Goal: Entertainment & Leisure: Browse casually

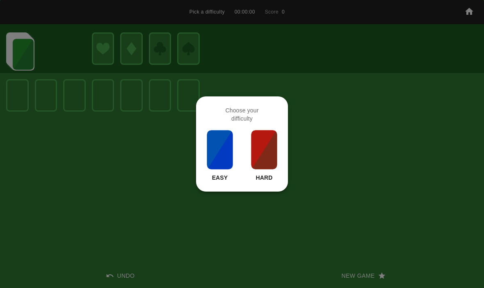
click at [264, 157] on img at bounding box center [264, 149] width 28 height 41
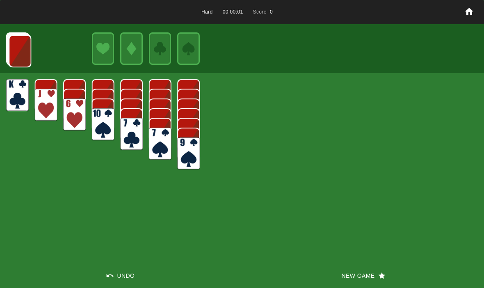
click at [355, 281] on button "New Game" at bounding box center [363, 275] width 242 height 25
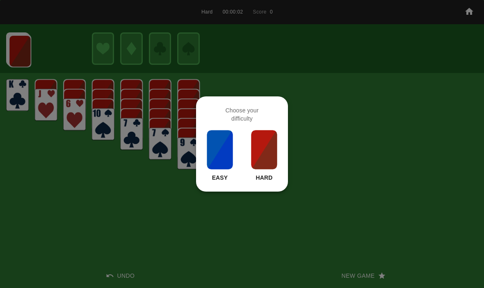
click at [272, 141] on img at bounding box center [264, 149] width 28 height 41
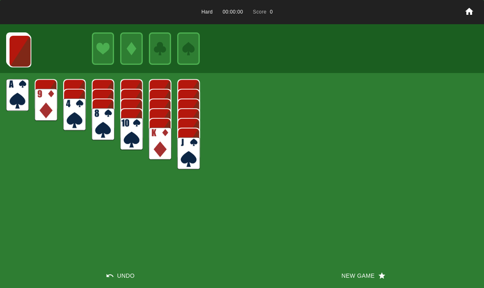
click at [353, 274] on button "New Game" at bounding box center [363, 275] width 242 height 25
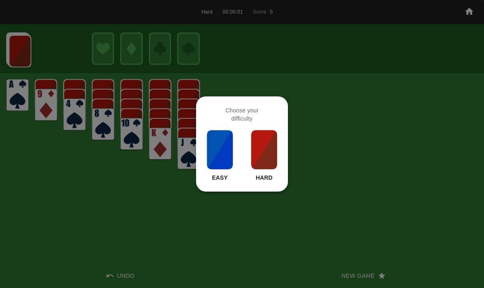
click at [293, 185] on div at bounding box center [242, 144] width 484 height 288
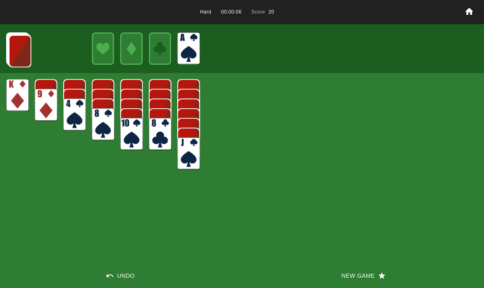
click at [17, 59] on img at bounding box center [20, 51] width 23 height 32
click at [17, 60] on img at bounding box center [20, 50] width 23 height 32
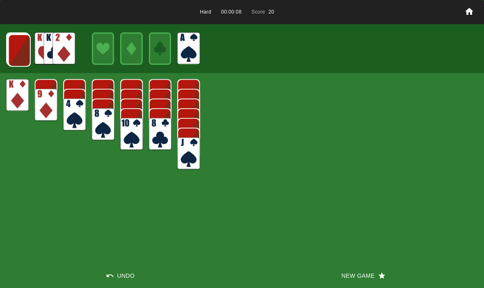
click at [16, 57] on img at bounding box center [19, 50] width 23 height 32
click at [23, 56] on img at bounding box center [19, 50] width 23 height 32
click at [16, 49] on img at bounding box center [18, 50] width 23 height 32
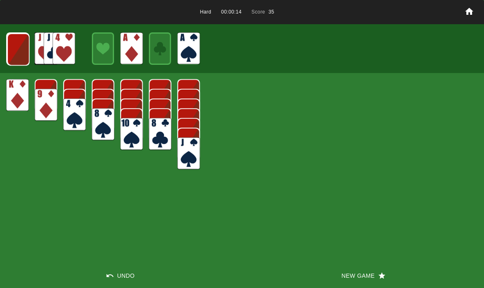
click at [16, 48] on img at bounding box center [18, 49] width 23 height 32
click at [18, 53] on img at bounding box center [18, 49] width 23 height 32
click at [14, 57] on img at bounding box center [18, 49] width 22 height 32
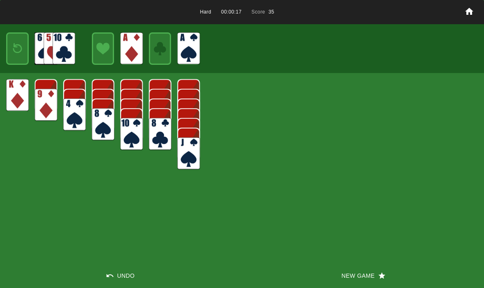
click at [16, 53] on img at bounding box center [18, 48] width 14 height 19
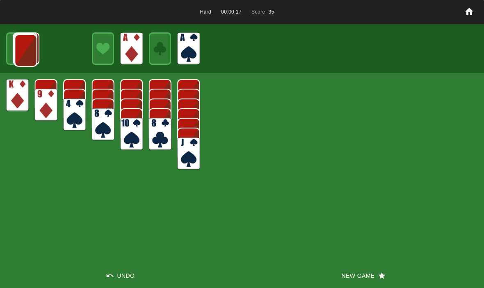
click at [16, 49] on img at bounding box center [25, 50] width 23 height 32
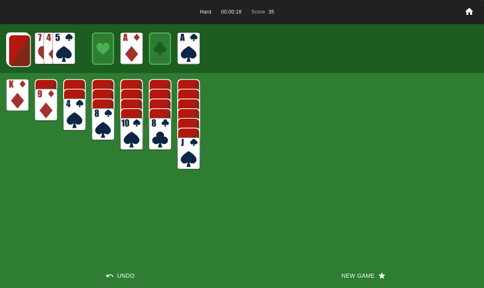
click at [15, 50] on img at bounding box center [19, 50] width 23 height 32
click at [18, 55] on img at bounding box center [19, 50] width 23 height 32
click at [11, 52] on img at bounding box center [19, 50] width 23 height 32
click at [27, 57] on img at bounding box center [18, 50] width 23 height 32
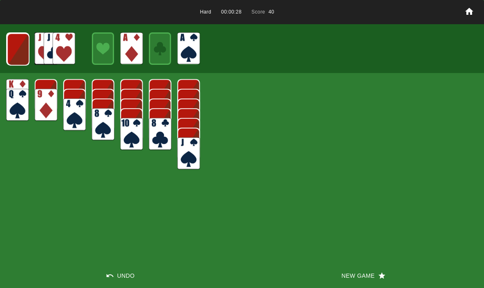
click at [19, 54] on img at bounding box center [18, 49] width 23 height 32
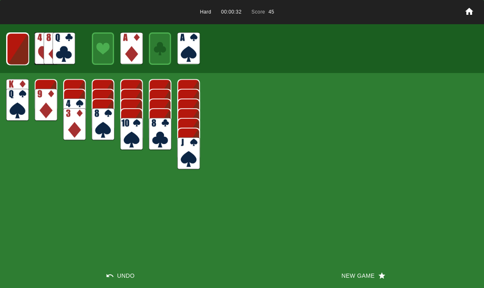
click at [24, 48] on img at bounding box center [18, 49] width 23 height 32
click at [17, 48] on img at bounding box center [17, 48] width 23 height 32
click at [12, 49] on img at bounding box center [18, 48] width 14 height 19
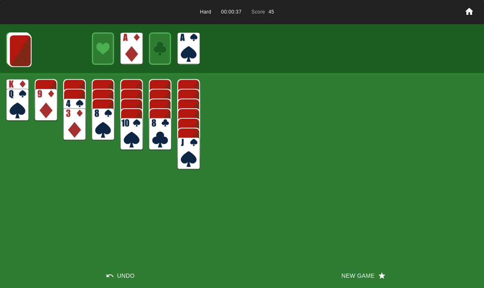
click at [16, 52] on img at bounding box center [20, 50] width 23 height 32
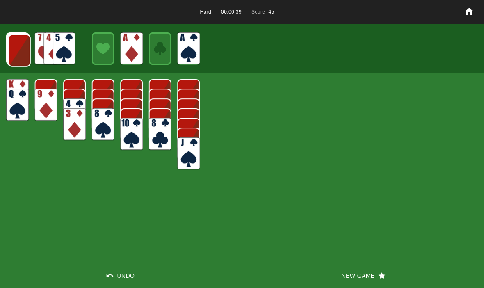
click at [16, 50] on img at bounding box center [19, 50] width 23 height 32
click at [18, 50] on img at bounding box center [19, 50] width 23 height 32
click at [14, 54] on img at bounding box center [18, 50] width 23 height 32
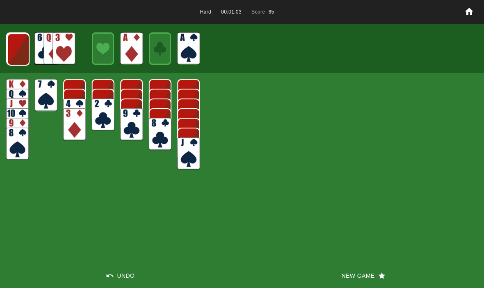
click at [16, 48] on img at bounding box center [18, 49] width 23 height 32
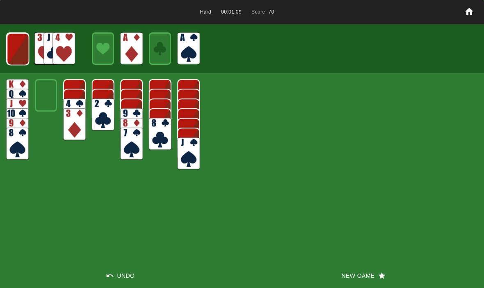
click at [11, 46] on img at bounding box center [18, 49] width 23 height 32
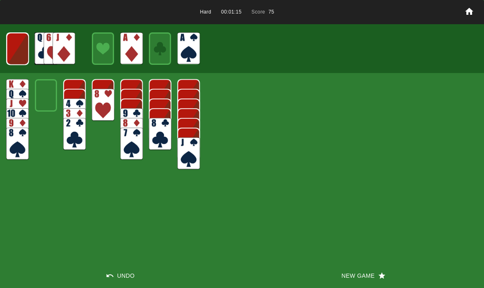
click at [23, 50] on img at bounding box center [18, 49] width 22 height 32
click at [23, 47] on img at bounding box center [18, 48] width 14 height 19
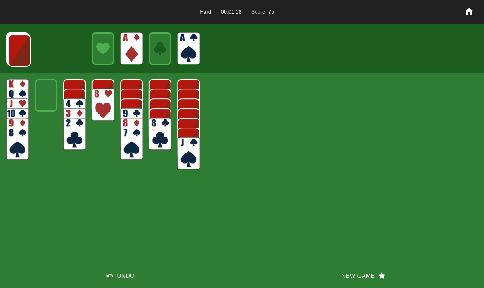
click at [16, 50] on img at bounding box center [19, 50] width 23 height 32
click at [11, 49] on img at bounding box center [19, 50] width 23 height 32
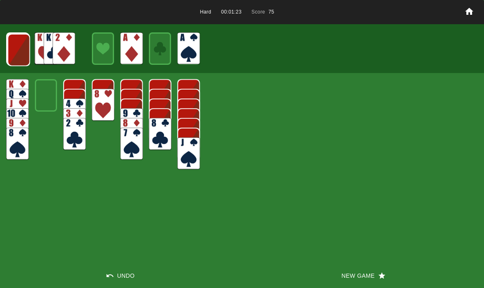
click at [16, 54] on img at bounding box center [18, 50] width 23 height 32
click at [18, 52] on img at bounding box center [18, 49] width 23 height 32
click at [19, 56] on img at bounding box center [18, 49] width 23 height 32
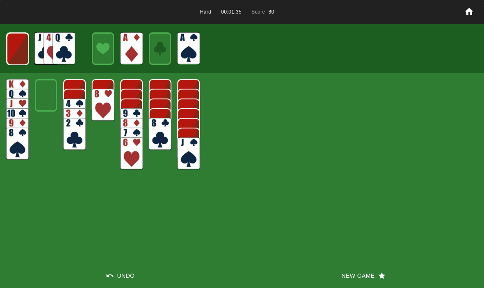
click at [18, 58] on img at bounding box center [18, 49] width 22 height 32
click at [17, 53] on img at bounding box center [17, 48] width 22 height 32
click at [35, 46] on img at bounding box center [46, 48] width 23 height 32
click at [22, 53] on img at bounding box center [18, 48] width 14 height 19
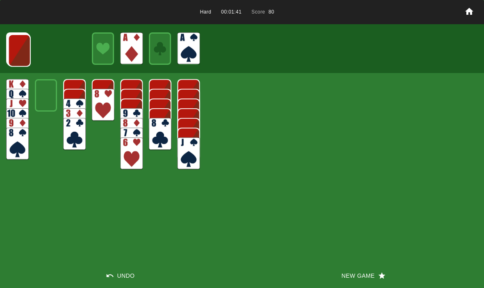
click at [23, 47] on img at bounding box center [19, 50] width 23 height 32
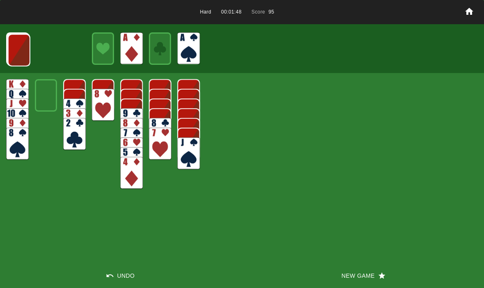
click at [18, 63] on img at bounding box center [19, 50] width 23 height 32
click at [25, 55] on img at bounding box center [18, 50] width 23 height 32
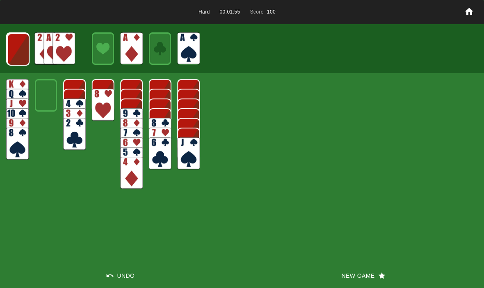
click at [16, 48] on img at bounding box center [18, 49] width 23 height 32
click at [26, 50] on img at bounding box center [18, 49] width 23 height 32
click at [12, 48] on img at bounding box center [18, 49] width 22 height 32
click at [14, 49] on img at bounding box center [18, 48] width 14 height 19
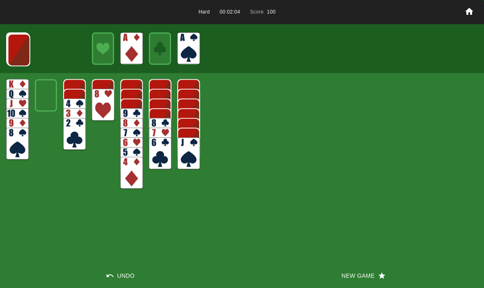
click at [19, 52] on img at bounding box center [19, 50] width 23 height 32
click at [16, 49] on img at bounding box center [18, 50] width 23 height 32
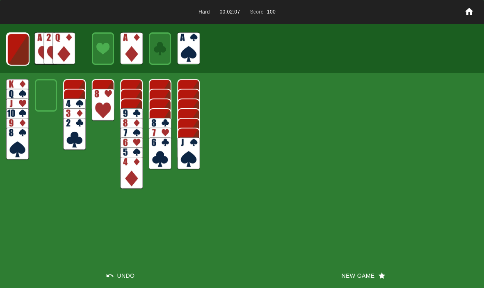
click at [18, 50] on img at bounding box center [18, 49] width 23 height 32
click at [15, 52] on img at bounding box center [18, 49] width 23 height 32
click at [16, 53] on img at bounding box center [17, 48] width 23 height 32
click at [14, 54] on img at bounding box center [18, 48] width 14 height 19
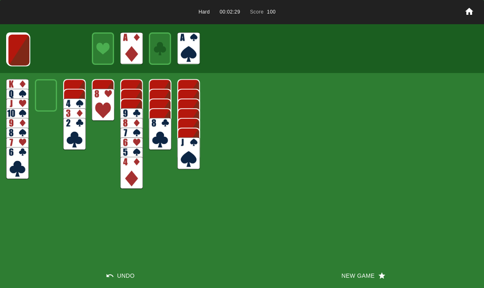
click at [348, 276] on button "New Game" at bounding box center [363, 275] width 242 height 25
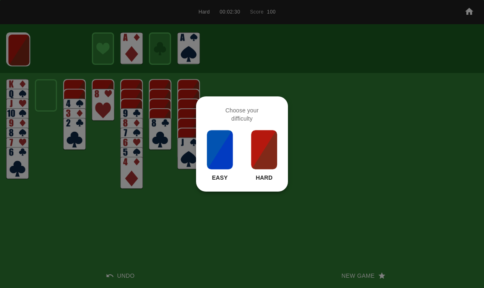
click at [257, 160] on img at bounding box center [264, 149] width 28 height 41
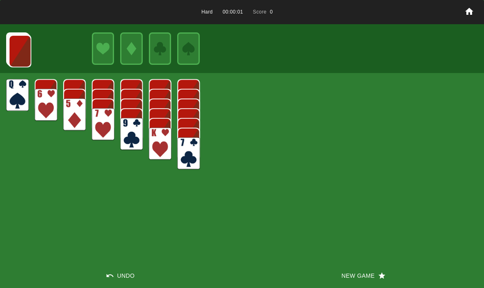
click at [352, 274] on button "New Game" at bounding box center [363, 275] width 242 height 25
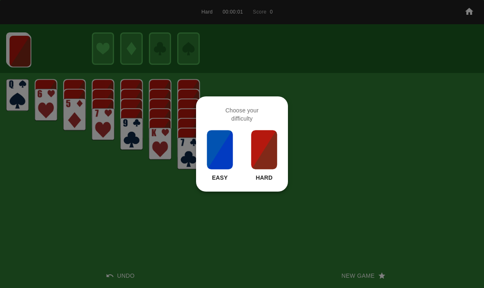
click at [274, 153] on img at bounding box center [264, 149] width 28 height 41
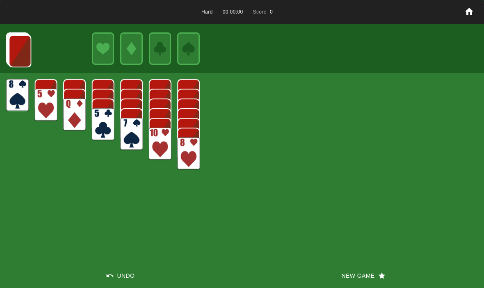
click at [342, 277] on button "New Game" at bounding box center [363, 275] width 242 height 25
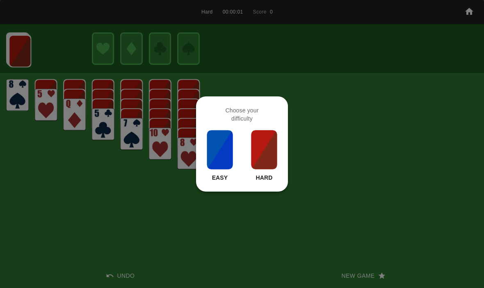
click at [272, 160] on img at bounding box center [264, 149] width 28 height 41
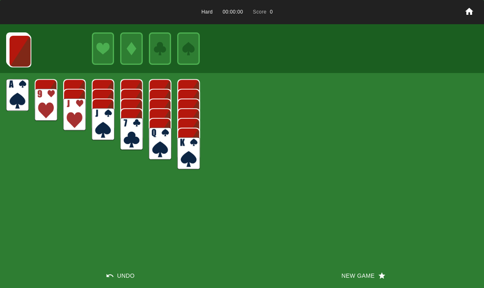
click at [347, 283] on button "New Game" at bounding box center [363, 275] width 242 height 25
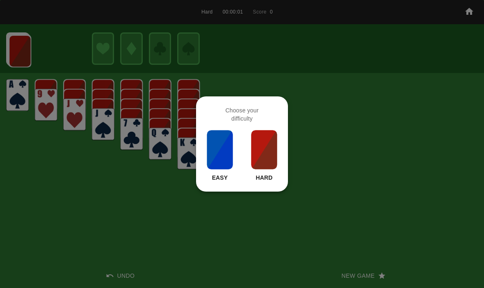
click at [299, 235] on div at bounding box center [242, 144] width 484 height 288
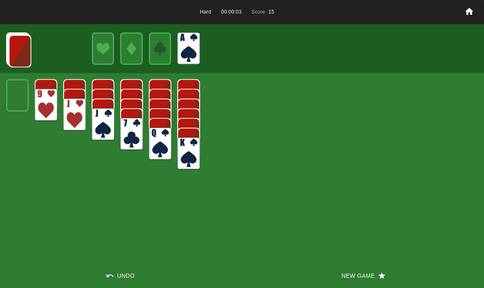
click at [22, 42] on img at bounding box center [20, 51] width 23 height 32
click at [19, 51] on img at bounding box center [20, 50] width 23 height 32
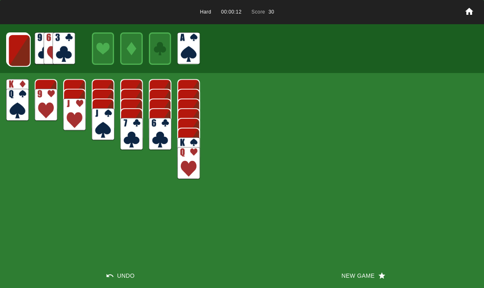
click at [18, 50] on img at bounding box center [19, 50] width 23 height 32
click at [19, 54] on img at bounding box center [19, 50] width 23 height 32
click at [18, 53] on img at bounding box center [18, 50] width 23 height 32
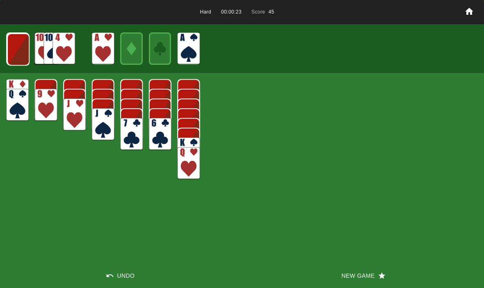
click at [16, 50] on img at bounding box center [18, 49] width 23 height 32
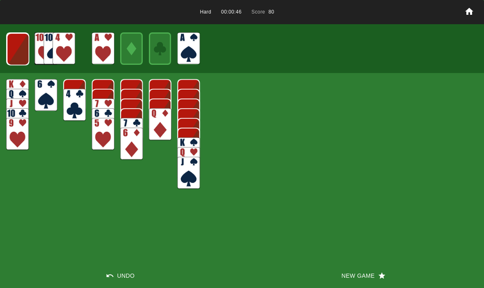
click at [16, 55] on img at bounding box center [18, 49] width 23 height 32
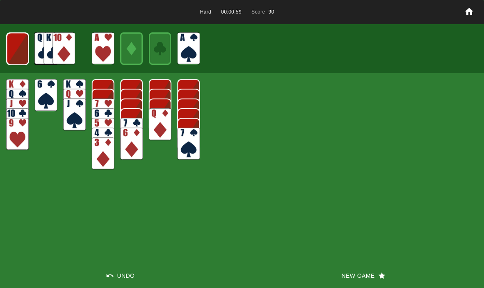
click at [16, 50] on img at bounding box center [18, 49] width 22 height 32
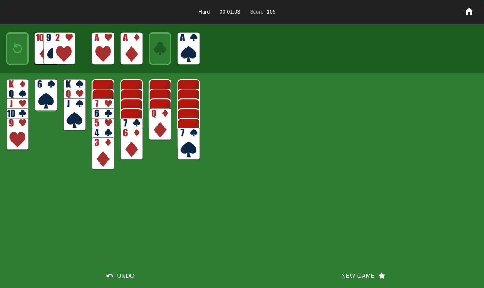
click at [19, 42] on img at bounding box center [18, 48] width 14 height 19
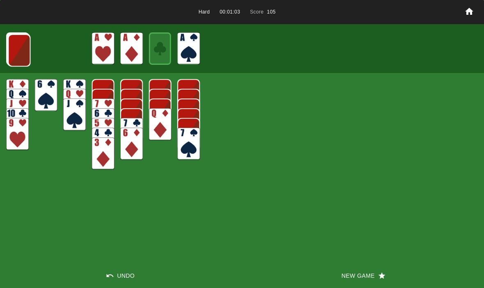
click at [16, 48] on img at bounding box center [19, 50] width 23 height 32
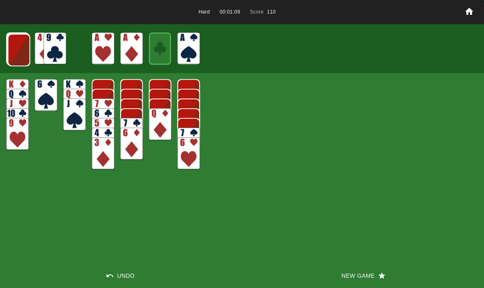
click at [19, 50] on img at bounding box center [19, 50] width 23 height 32
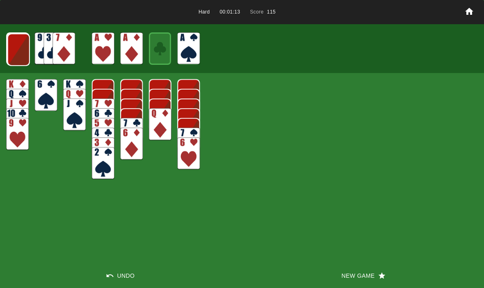
click at [21, 47] on img at bounding box center [18, 50] width 23 height 32
click at [20, 55] on img at bounding box center [18, 49] width 23 height 32
click at [17, 50] on img at bounding box center [18, 49] width 23 height 32
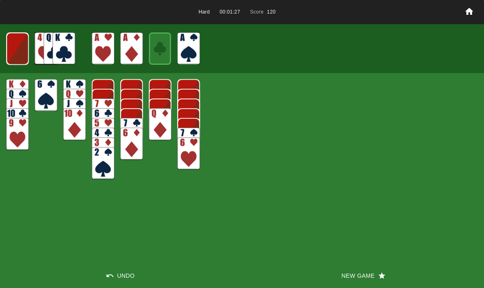
click at [12, 43] on img at bounding box center [17, 48] width 23 height 32
click at [57, 54] on img at bounding box center [63, 48] width 23 height 32
click at [24, 50] on img at bounding box center [18, 48] width 14 height 19
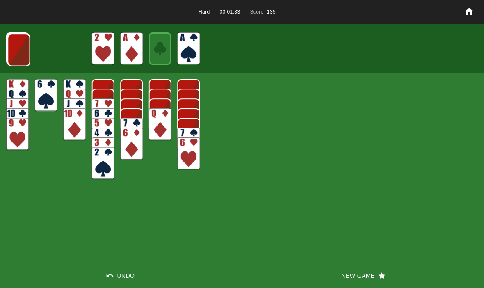
click at [18, 53] on img at bounding box center [18, 50] width 23 height 32
click at [18, 49] on img at bounding box center [18, 49] width 23 height 32
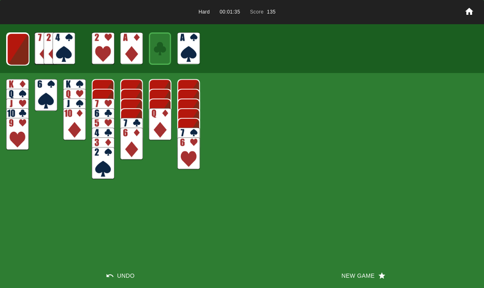
click at [13, 53] on img at bounding box center [18, 49] width 23 height 32
click at [18, 46] on img at bounding box center [18, 49] width 22 height 32
click at [15, 50] on img at bounding box center [17, 48] width 22 height 32
click at [17, 48] on img at bounding box center [18, 48] width 14 height 19
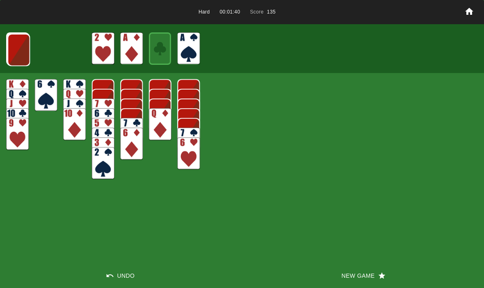
click at [7, 42] on img at bounding box center [18, 49] width 23 height 32
click at [18, 51] on img at bounding box center [18, 49] width 23 height 32
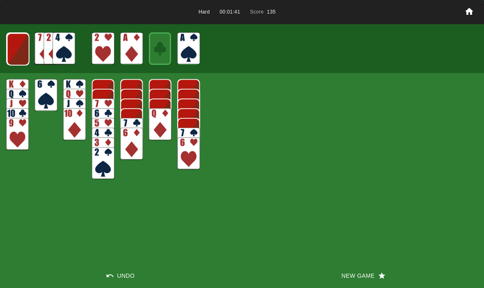
click at [15, 57] on img at bounding box center [18, 49] width 23 height 32
click at [16, 51] on img at bounding box center [18, 49] width 22 height 32
click at [18, 50] on img at bounding box center [17, 48] width 22 height 32
click at [14, 54] on img at bounding box center [18, 48] width 14 height 19
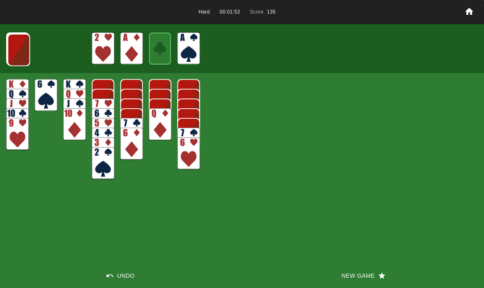
click at [11, 49] on img at bounding box center [18, 50] width 23 height 32
click at [14, 57] on img at bounding box center [18, 49] width 23 height 32
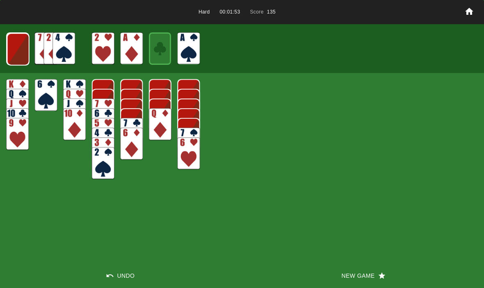
click at [14, 57] on img at bounding box center [18, 49] width 23 height 32
click at [14, 58] on img at bounding box center [18, 49] width 22 height 32
click at [13, 55] on img at bounding box center [17, 48] width 22 height 32
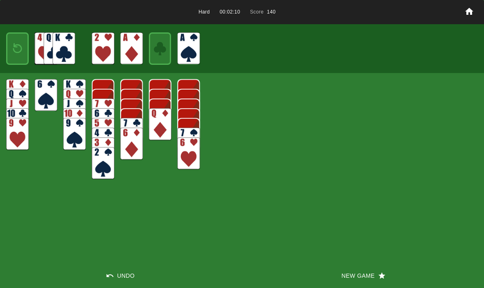
click at [14, 45] on img at bounding box center [18, 48] width 14 height 19
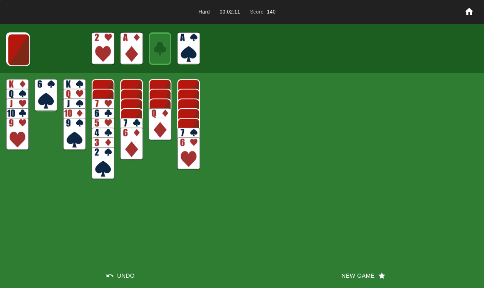
click at [13, 45] on img at bounding box center [18, 50] width 23 height 32
click at [14, 50] on img at bounding box center [18, 49] width 23 height 32
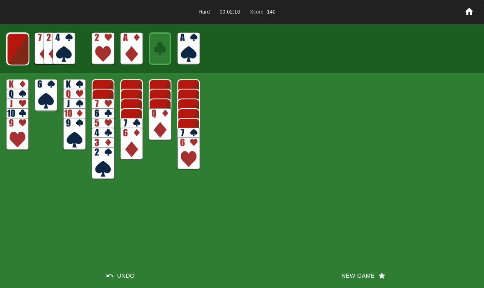
click at [14, 50] on img at bounding box center [18, 49] width 23 height 32
click at [13, 60] on img at bounding box center [18, 49] width 22 height 32
click at [16, 48] on img at bounding box center [18, 48] width 14 height 19
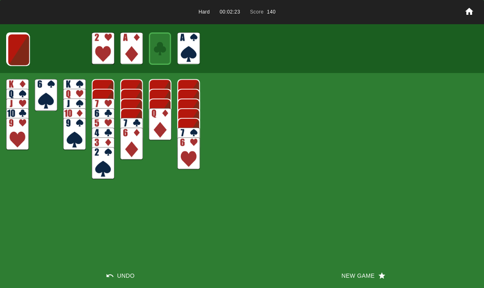
click at [345, 272] on button "New Game" at bounding box center [363, 275] width 242 height 25
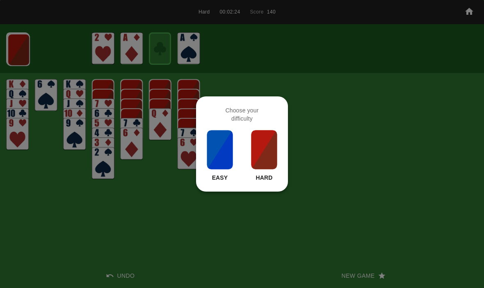
click at [246, 155] on div "Easy Hard" at bounding box center [242, 155] width 72 height 52
click at [262, 156] on img at bounding box center [264, 149] width 28 height 41
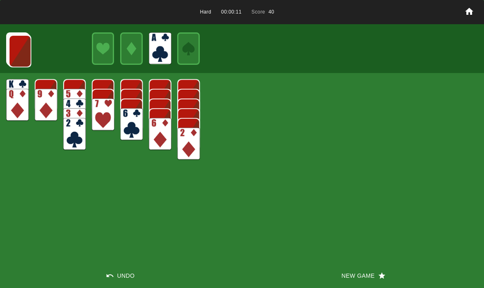
click at [30, 57] on img at bounding box center [20, 51] width 23 height 32
click at [18, 49] on img at bounding box center [20, 50] width 23 height 32
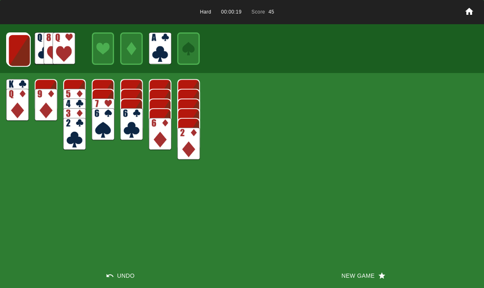
click at [18, 50] on img at bounding box center [19, 50] width 23 height 32
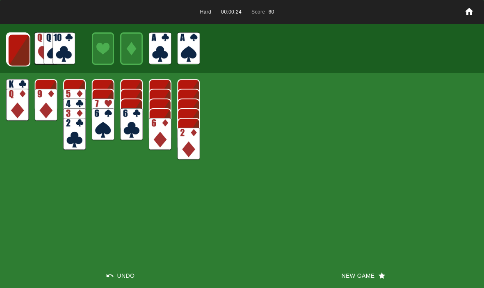
click at [18, 52] on img at bounding box center [19, 50] width 23 height 32
click at [17, 53] on img at bounding box center [18, 50] width 23 height 32
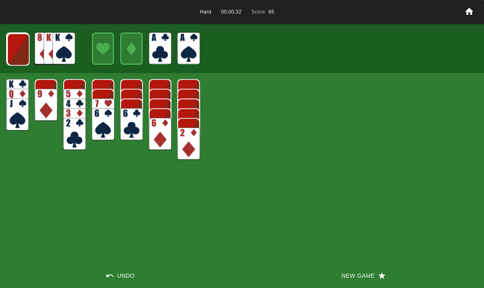
click at [13, 50] on img at bounding box center [18, 49] width 23 height 32
click at [13, 48] on img at bounding box center [18, 49] width 23 height 32
click at [12, 41] on img at bounding box center [18, 49] width 22 height 32
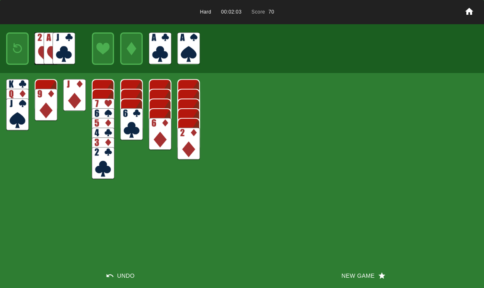
click at [23, 45] on img at bounding box center [18, 48] width 14 height 19
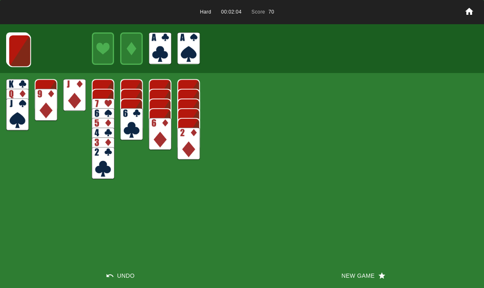
click at [16, 40] on img at bounding box center [20, 50] width 23 height 32
click at [20, 53] on img at bounding box center [19, 50] width 23 height 32
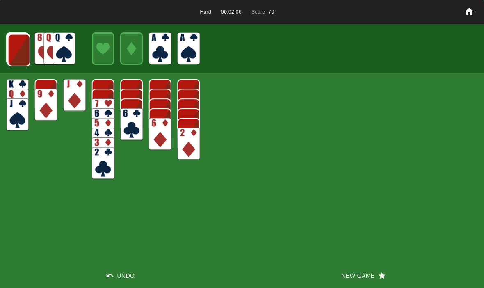
click at [21, 53] on img at bounding box center [19, 50] width 23 height 32
click at [16, 46] on img at bounding box center [18, 50] width 23 height 32
click at [21, 55] on img at bounding box center [18, 49] width 23 height 32
click at [15, 44] on img at bounding box center [18, 49] width 23 height 32
click at [18, 49] on img at bounding box center [18, 49] width 22 height 32
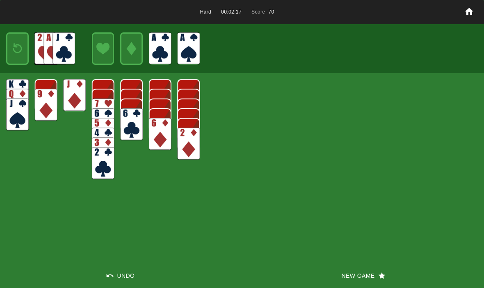
click at [24, 55] on img at bounding box center [18, 48] width 14 height 19
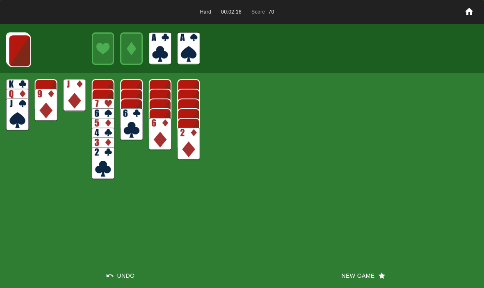
click at [18, 52] on img at bounding box center [20, 50] width 23 height 32
click at [360, 277] on button "New Game" at bounding box center [363, 275] width 242 height 25
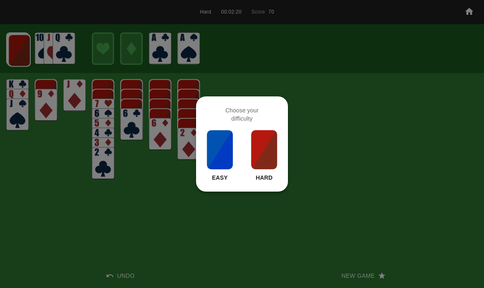
click at [267, 162] on img at bounding box center [264, 149] width 28 height 41
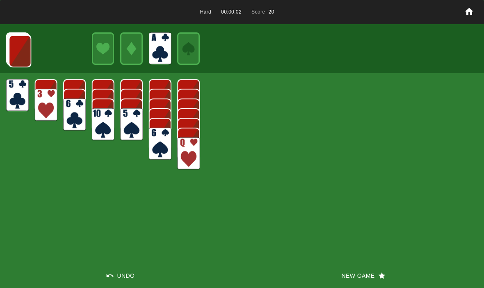
click at [11, 46] on img at bounding box center [20, 51] width 23 height 32
click at [15, 46] on img at bounding box center [20, 50] width 23 height 32
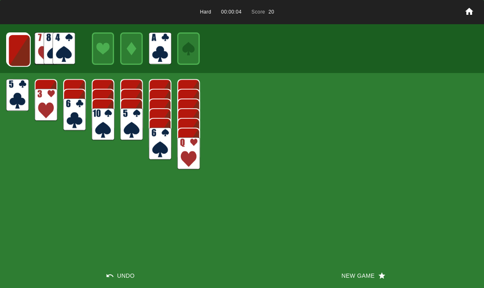
click at [14, 50] on img at bounding box center [19, 50] width 23 height 32
click at [17, 47] on img at bounding box center [19, 50] width 23 height 32
click at [18, 48] on img at bounding box center [18, 50] width 23 height 32
click at [19, 48] on img at bounding box center [18, 49] width 23 height 32
click at [18, 48] on img at bounding box center [18, 49] width 23 height 32
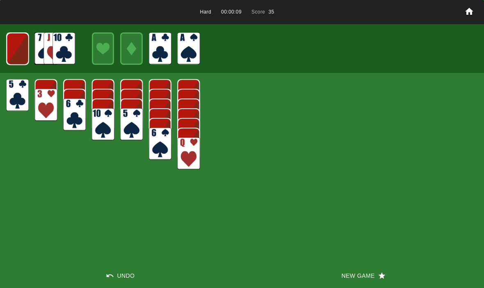
click at [16, 48] on img at bounding box center [18, 49] width 22 height 32
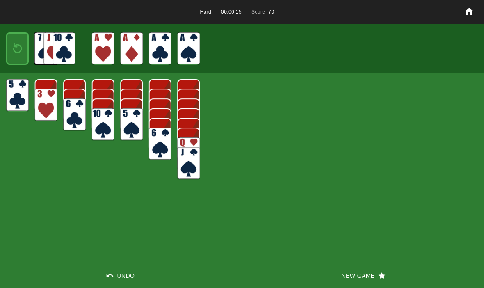
click at [17, 53] on img at bounding box center [18, 48] width 14 height 19
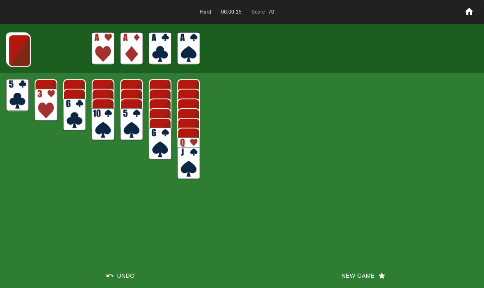
click at [12, 53] on img at bounding box center [19, 50] width 23 height 32
click at [19, 49] on img at bounding box center [19, 50] width 23 height 32
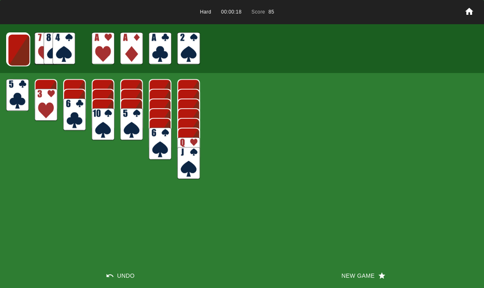
click at [16, 53] on img at bounding box center [19, 50] width 23 height 32
click at [11, 54] on img at bounding box center [18, 50] width 23 height 32
click at [24, 48] on img at bounding box center [18, 49] width 23 height 32
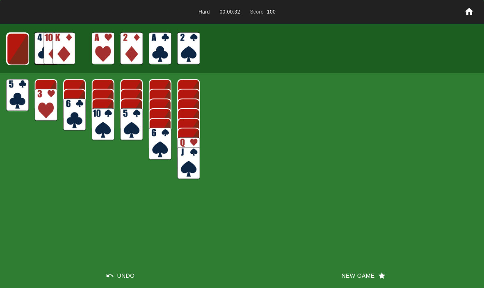
click at [20, 48] on img at bounding box center [18, 49] width 23 height 32
click at [18, 46] on img at bounding box center [17, 48] width 23 height 32
click at [18, 48] on img at bounding box center [18, 48] width 14 height 19
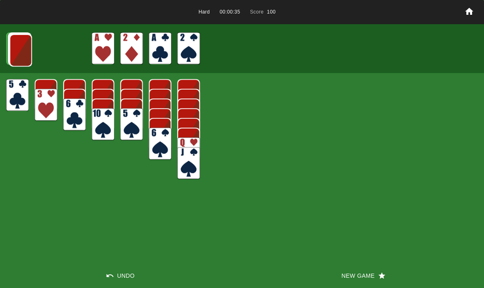
click at [17, 50] on img at bounding box center [20, 50] width 23 height 32
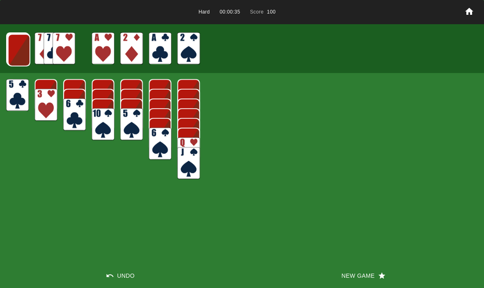
click at [18, 43] on img at bounding box center [19, 50] width 23 height 32
click at [14, 53] on img at bounding box center [18, 50] width 23 height 32
click at [20, 51] on img at bounding box center [18, 49] width 23 height 32
click at [14, 58] on img at bounding box center [18, 49] width 23 height 32
click at [14, 53] on img at bounding box center [18, 49] width 22 height 32
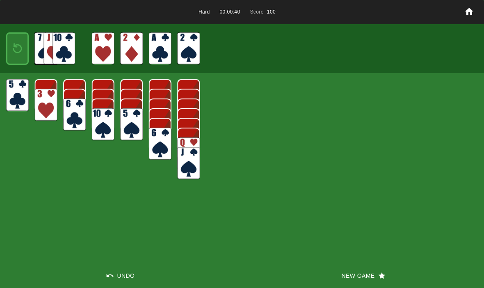
click at [9, 58] on div at bounding box center [17, 48] width 23 height 32
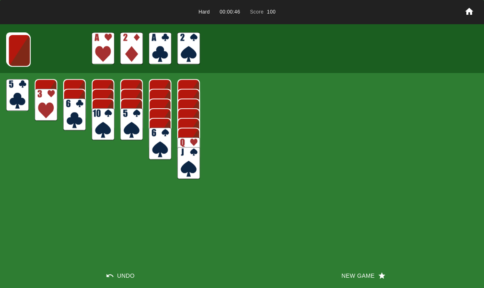
click at [14, 42] on img at bounding box center [19, 50] width 23 height 32
click at [21, 48] on img at bounding box center [19, 50] width 23 height 32
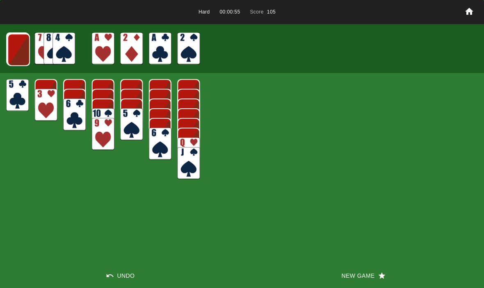
click at [17, 56] on img at bounding box center [18, 50] width 23 height 32
click at [29, 50] on img at bounding box center [18, 49] width 23 height 32
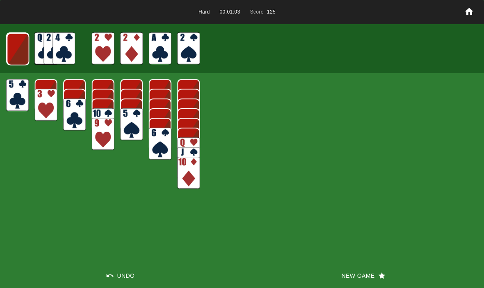
click at [24, 50] on img at bounding box center [18, 49] width 23 height 32
click at [14, 59] on img at bounding box center [18, 49] width 22 height 32
click at [18, 53] on img at bounding box center [18, 48] width 14 height 19
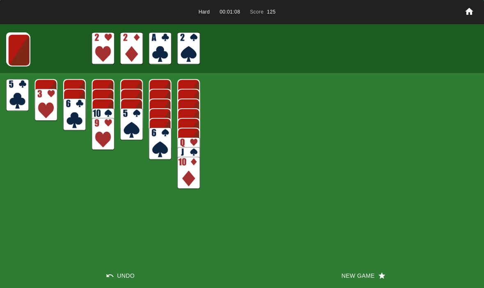
click at [13, 50] on img at bounding box center [19, 50] width 23 height 32
click at [17, 42] on img at bounding box center [18, 50] width 23 height 32
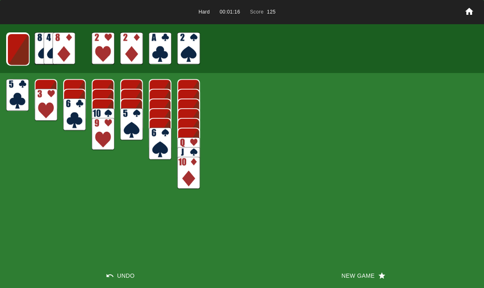
click at [22, 48] on img at bounding box center [18, 49] width 23 height 32
click at [25, 53] on img at bounding box center [18, 49] width 23 height 32
click at [18, 61] on img at bounding box center [18, 49] width 22 height 32
click at [7, 58] on div at bounding box center [17, 48] width 23 height 32
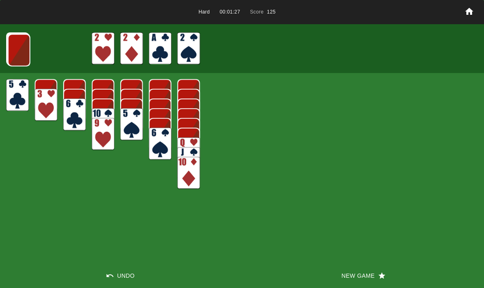
click at [14, 55] on img at bounding box center [19, 50] width 23 height 32
click at [365, 283] on button "New Game" at bounding box center [363, 275] width 242 height 25
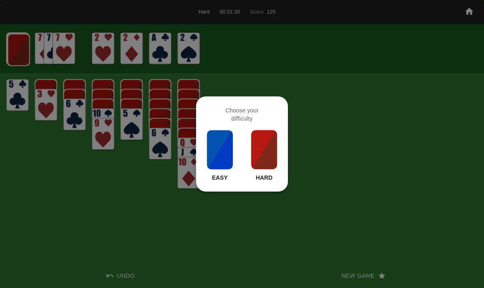
click at [264, 156] on img at bounding box center [264, 149] width 28 height 41
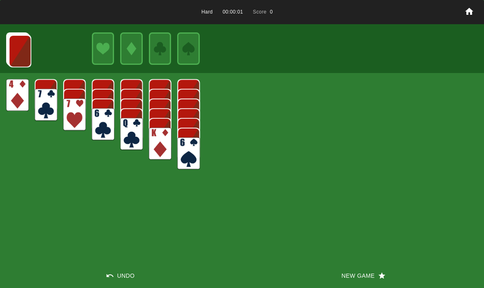
click at [328, 274] on button "New Game" at bounding box center [363, 275] width 242 height 25
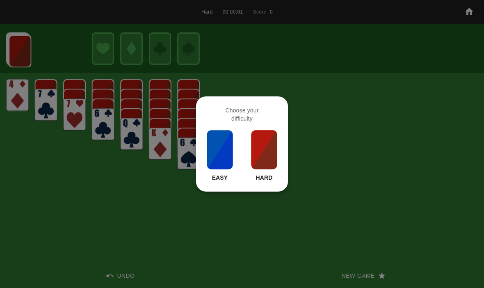
click at [274, 159] on img at bounding box center [264, 149] width 28 height 41
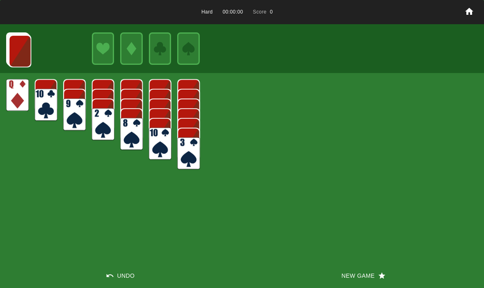
click at [340, 276] on button "New Game" at bounding box center [363, 275] width 242 height 25
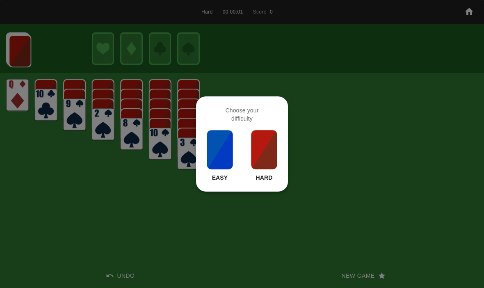
click at [265, 164] on img at bounding box center [264, 149] width 28 height 41
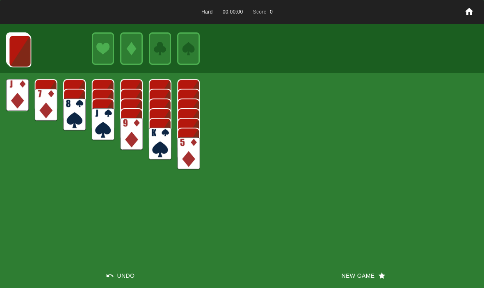
click at [331, 271] on button "New Game" at bounding box center [363, 275] width 242 height 25
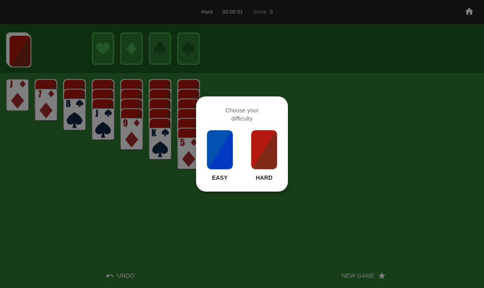
click at [267, 164] on img at bounding box center [264, 149] width 28 height 41
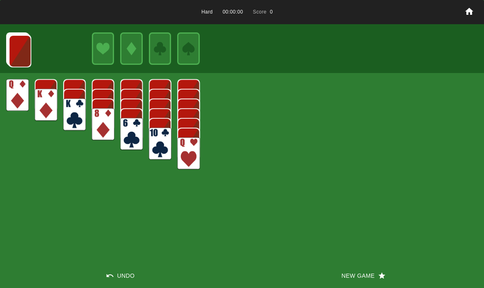
click at [332, 273] on button "New Game" at bounding box center [363, 275] width 242 height 25
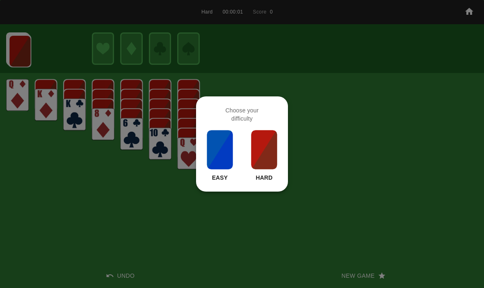
click at [262, 157] on img at bounding box center [264, 149] width 28 height 41
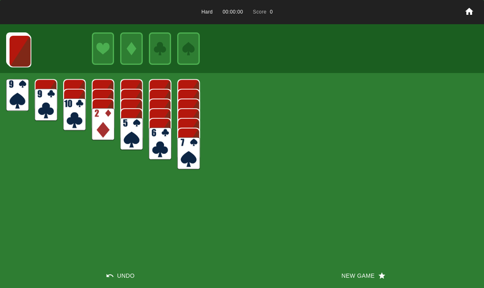
click at [333, 273] on button "New Game" at bounding box center [363, 275] width 242 height 25
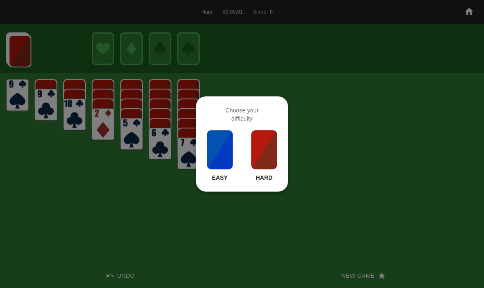
click at [270, 150] on img at bounding box center [264, 149] width 28 height 41
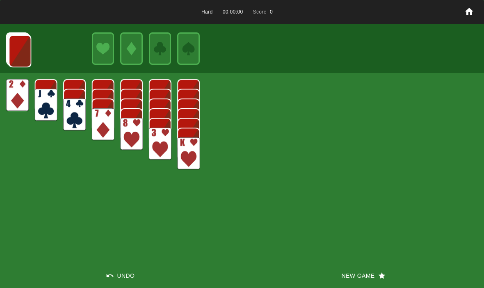
click at [333, 281] on button "New Game" at bounding box center [363, 275] width 242 height 25
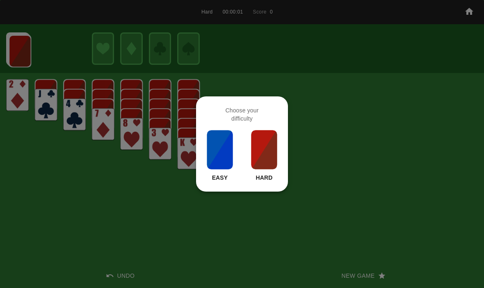
click at [260, 144] on img at bounding box center [264, 149] width 28 height 41
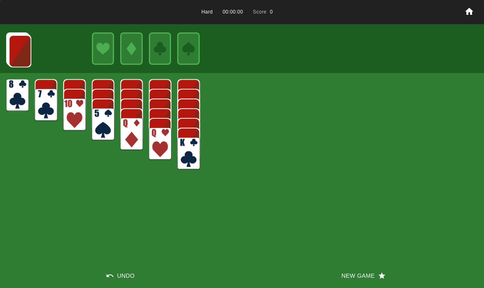
click at [331, 265] on button "New Game" at bounding box center [363, 275] width 242 height 25
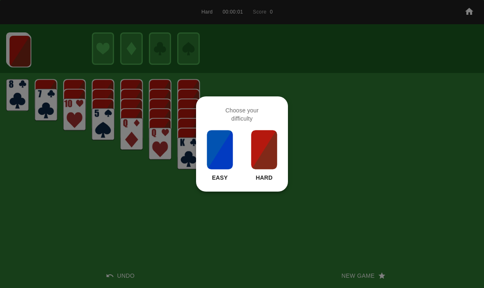
click at [265, 153] on img at bounding box center [264, 149] width 28 height 41
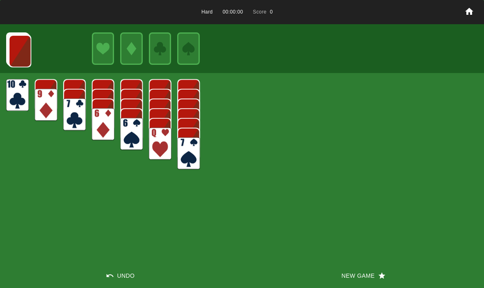
click at [329, 273] on button "New Game" at bounding box center [363, 275] width 242 height 25
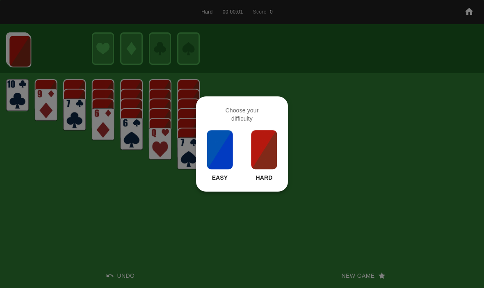
click at [269, 146] on img at bounding box center [264, 149] width 28 height 41
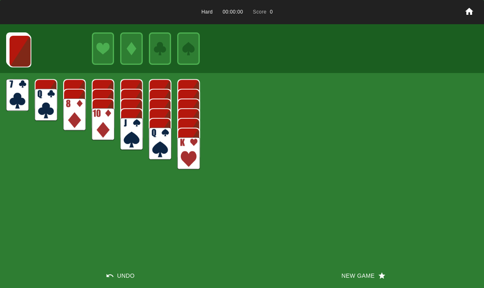
click at [330, 274] on button "New Game" at bounding box center [363, 275] width 242 height 25
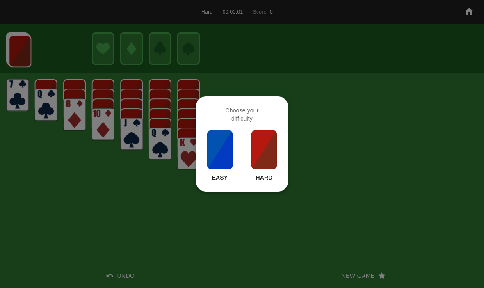
click at [271, 148] on img at bounding box center [264, 149] width 28 height 41
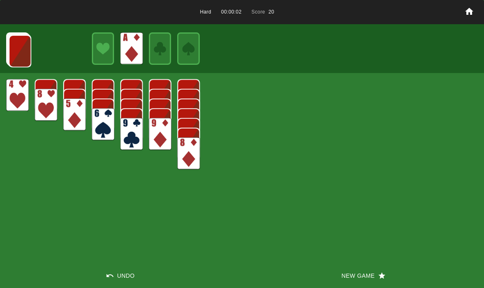
click at [16, 44] on img at bounding box center [20, 51] width 23 height 32
click at [16, 48] on img at bounding box center [20, 50] width 23 height 32
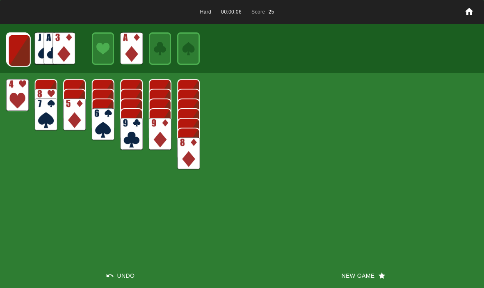
click at [15, 52] on img at bounding box center [19, 50] width 23 height 32
click at [20, 49] on img at bounding box center [19, 50] width 23 height 32
click at [21, 62] on img at bounding box center [18, 50] width 23 height 32
click at [13, 50] on img at bounding box center [18, 49] width 23 height 32
click at [18, 50] on img at bounding box center [18, 49] width 23 height 32
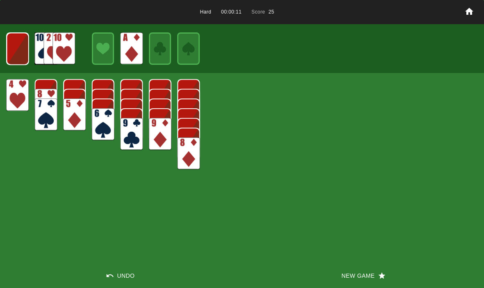
click at [16, 47] on img at bounding box center [18, 49] width 22 height 32
click at [19, 50] on img at bounding box center [18, 48] width 14 height 19
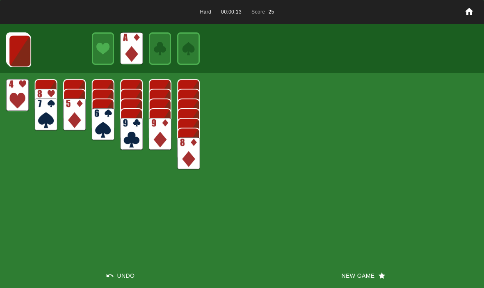
click at [18, 46] on img at bounding box center [20, 51] width 23 height 32
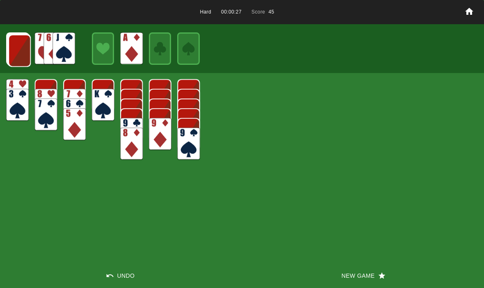
click at [20, 47] on img at bounding box center [19, 50] width 23 height 32
click at [15, 52] on img at bounding box center [19, 50] width 23 height 32
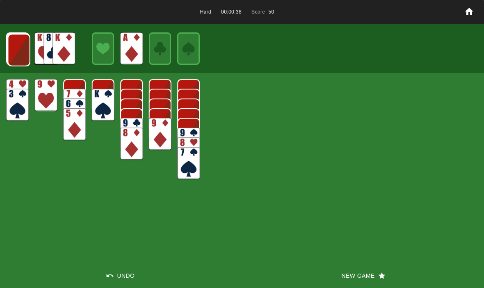
click at [15, 49] on img at bounding box center [19, 50] width 23 height 32
click at [21, 57] on img at bounding box center [18, 50] width 23 height 32
click at [11, 51] on img at bounding box center [18, 49] width 23 height 32
click at [12, 50] on img at bounding box center [18, 49] width 23 height 32
click at [14, 56] on img at bounding box center [17, 48] width 23 height 32
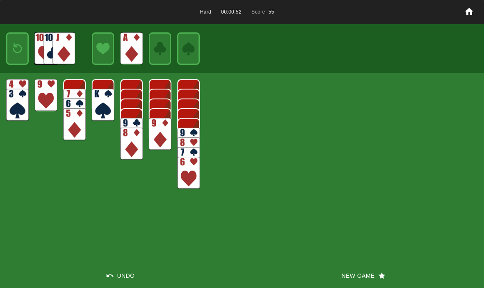
click at [14, 58] on img at bounding box center [18, 48] width 14 height 19
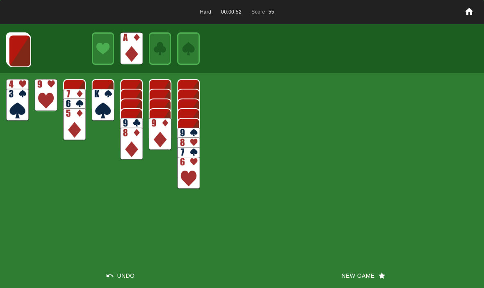
click at [14, 59] on img at bounding box center [20, 51] width 23 height 32
click at [13, 49] on img at bounding box center [19, 50] width 23 height 32
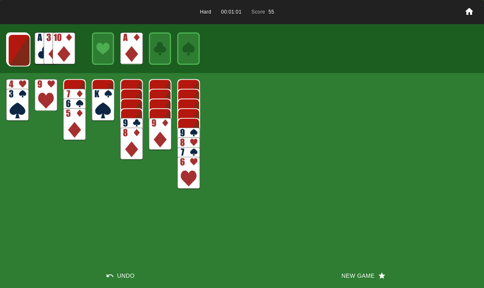
click at [13, 51] on img at bounding box center [19, 50] width 23 height 32
click at [18, 44] on img at bounding box center [18, 50] width 23 height 32
click at [18, 54] on img at bounding box center [18, 49] width 23 height 32
click at [18, 47] on img at bounding box center [18, 49] width 23 height 32
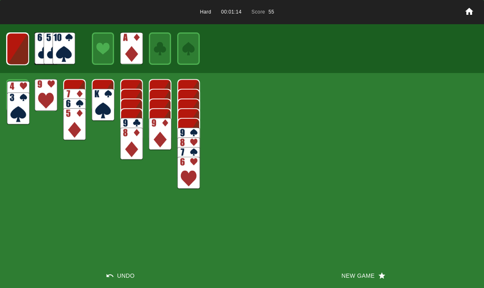
click at [11, 83] on img at bounding box center [18, 97] width 23 height 32
click at [355, 276] on button "New Game" at bounding box center [363, 275] width 242 height 25
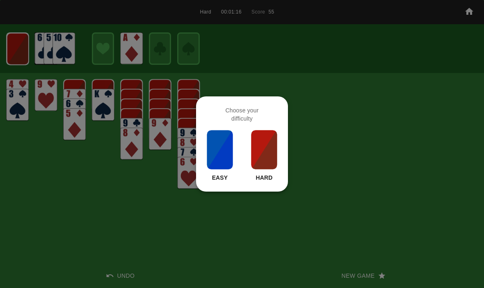
click at [258, 158] on img at bounding box center [264, 149] width 28 height 41
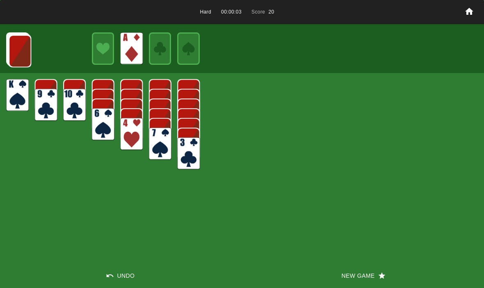
click at [27, 51] on img at bounding box center [20, 51] width 23 height 32
click at [23, 43] on img at bounding box center [20, 50] width 23 height 32
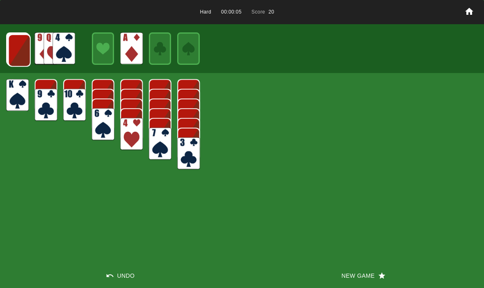
click at [20, 49] on img at bounding box center [19, 50] width 23 height 32
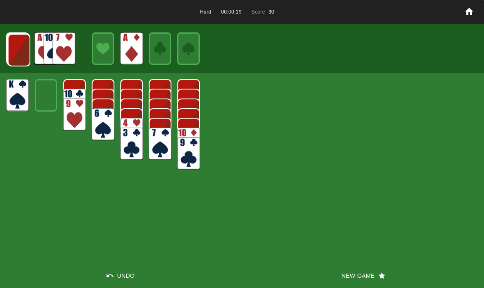
click at [23, 53] on img at bounding box center [19, 50] width 23 height 32
click at [18, 49] on img at bounding box center [18, 50] width 23 height 32
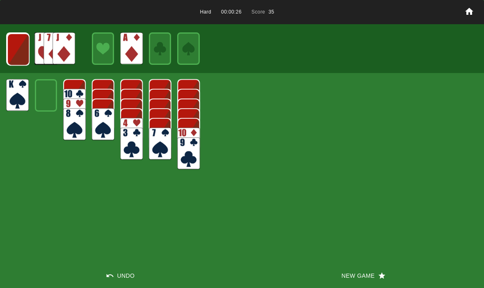
click at [14, 47] on img at bounding box center [18, 49] width 23 height 32
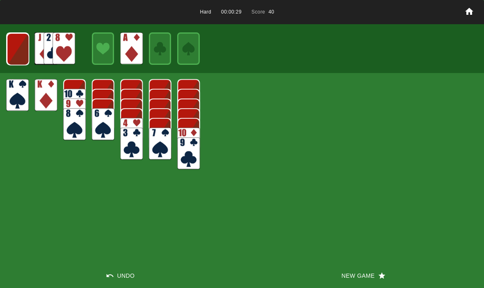
click at [12, 50] on img at bounding box center [18, 49] width 23 height 32
click at [19, 59] on img at bounding box center [18, 49] width 22 height 32
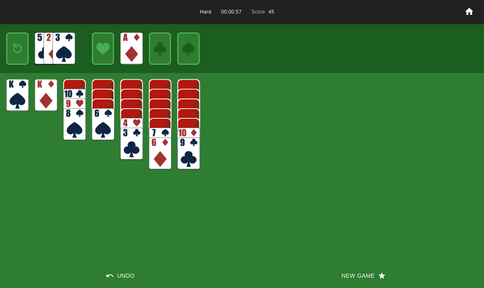
click at [23, 52] on img at bounding box center [18, 48] width 14 height 19
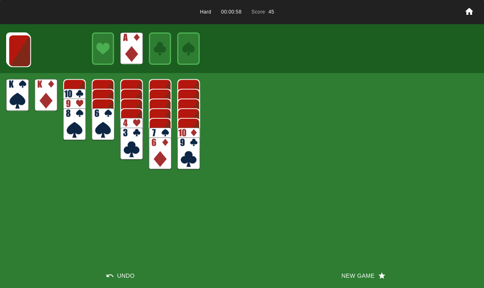
click at [20, 54] on img at bounding box center [20, 50] width 23 height 32
click at [14, 48] on img at bounding box center [19, 50] width 23 height 32
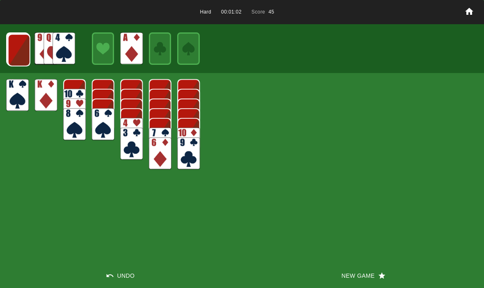
click at [18, 61] on img at bounding box center [19, 50] width 23 height 32
click at [16, 46] on img at bounding box center [18, 50] width 23 height 32
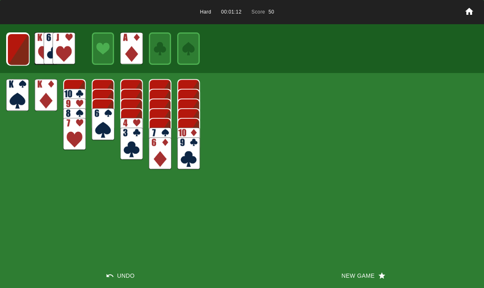
click at [14, 53] on img at bounding box center [18, 49] width 23 height 32
click at [23, 50] on img at bounding box center [18, 49] width 23 height 32
click at [7, 48] on img at bounding box center [18, 49] width 22 height 32
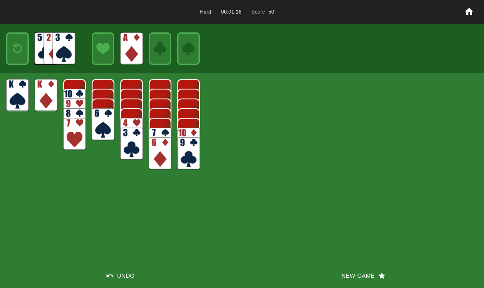
click at [7, 47] on div at bounding box center [17, 48] width 23 height 32
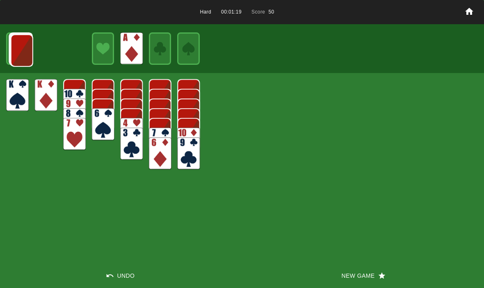
click at [22, 52] on img at bounding box center [22, 50] width 23 height 32
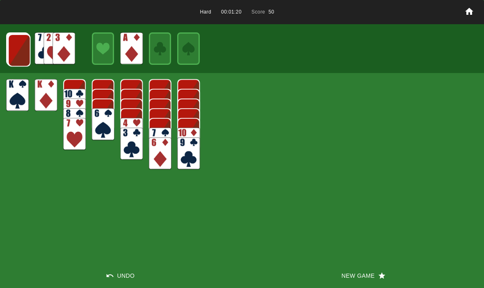
click at [19, 52] on img at bounding box center [19, 50] width 23 height 32
click at [16, 54] on img at bounding box center [19, 50] width 23 height 32
click at [14, 53] on img at bounding box center [18, 50] width 23 height 32
click at [11, 53] on img at bounding box center [18, 49] width 23 height 32
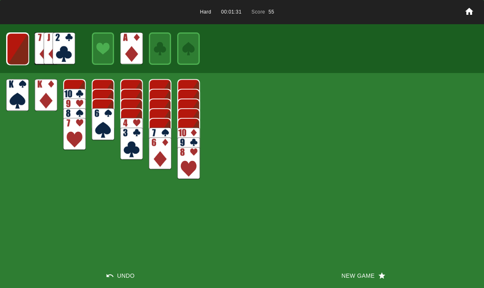
click at [18, 52] on img at bounding box center [18, 49] width 23 height 32
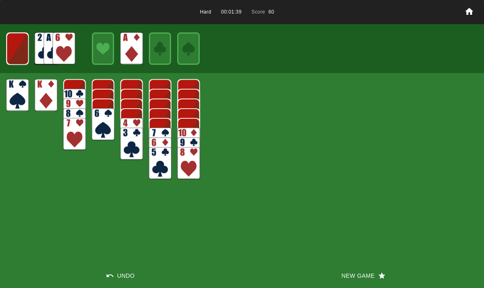
click at [6, 55] on div at bounding box center [17, 48] width 23 height 32
click at [14, 47] on img at bounding box center [17, 48] width 23 height 32
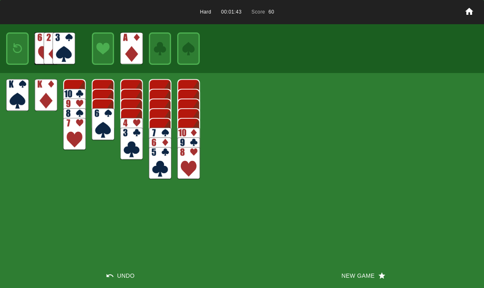
click at [18, 53] on img at bounding box center [18, 48] width 14 height 19
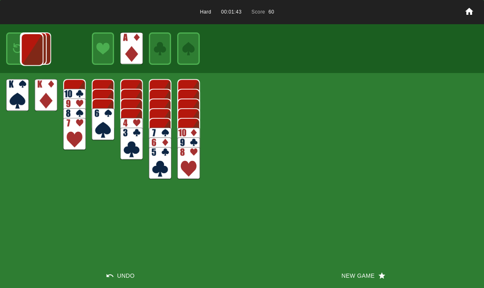
click at [21, 45] on img at bounding box center [32, 49] width 22 height 32
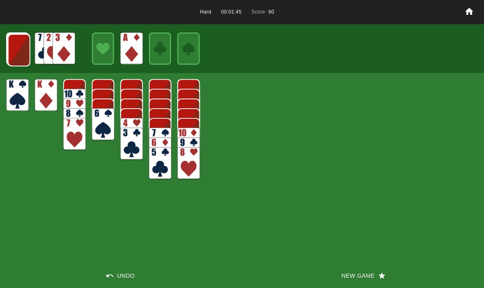
click at [19, 54] on img at bounding box center [19, 50] width 23 height 32
click at [21, 53] on img at bounding box center [18, 50] width 23 height 32
click at [14, 51] on img at bounding box center [18, 49] width 23 height 32
click at [22, 47] on img at bounding box center [18, 49] width 23 height 32
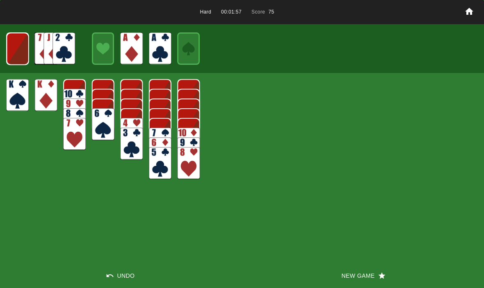
click at [16, 52] on img at bounding box center [18, 49] width 22 height 32
click at [11, 50] on img at bounding box center [18, 48] width 14 height 19
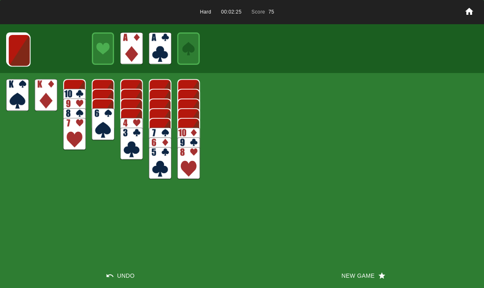
click at [14, 46] on img at bounding box center [19, 50] width 23 height 32
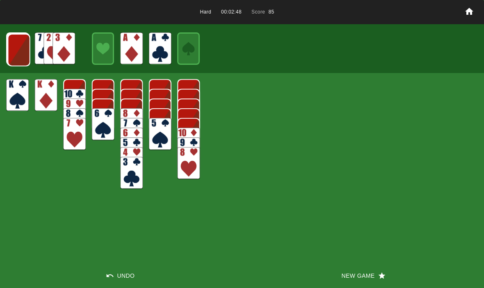
click at [7, 36] on img at bounding box center [18, 49] width 23 height 32
click at [15, 57] on img at bounding box center [18, 50] width 23 height 32
click at [13, 51] on img at bounding box center [18, 49] width 23 height 32
click at [12, 50] on img at bounding box center [18, 49] width 23 height 32
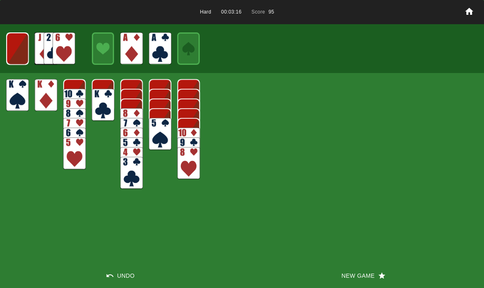
click at [18, 54] on img at bounding box center [17, 48] width 23 height 32
click at [21, 52] on img at bounding box center [18, 48] width 14 height 19
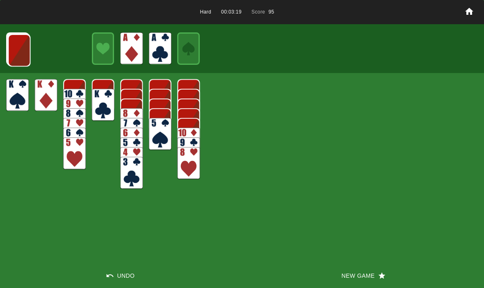
click at [12, 54] on img at bounding box center [19, 50] width 23 height 32
click at [21, 53] on img at bounding box center [19, 50] width 23 height 32
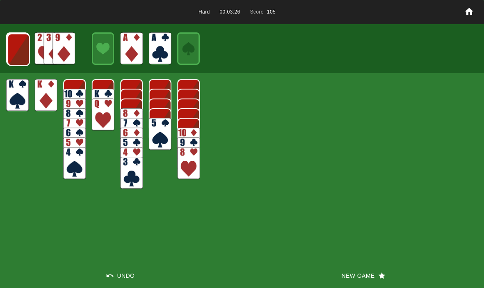
click at [23, 50] on img at bounding box center [18, 50] width 23 height 32
click at [9, 48] on img at bounding box center [18, 49] width 23 height 32
click at [20, 38] on img at bounding box center [18, 49] width 23 height 32
click at [16, 49] on img at bounding box center [17, 48] width 23 height 32
click at [17, 48] on img at bounding box center [18, 48] width 14 height 19
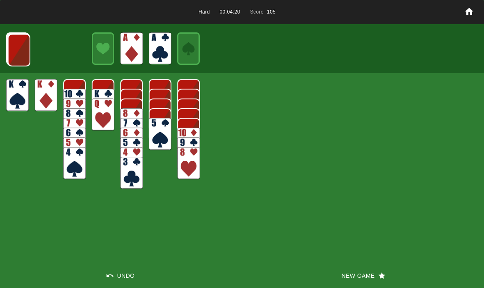
click at [2, 34] on div at bounding box center [242, 48] width 484 height 48
click at [7, 46] on img at bounding box center [18, 49] width 23 height 32
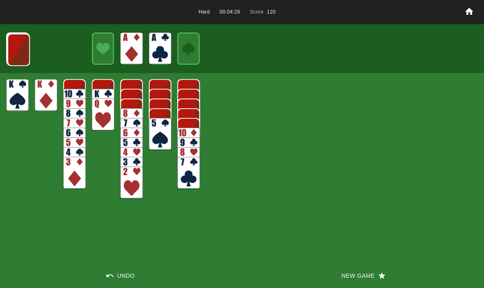
click at [16, 45] on img at bounding box center [18, 50] width 23 height 32
click at [14, 48] on img at bounding box center [18, 49] width 23 height 32
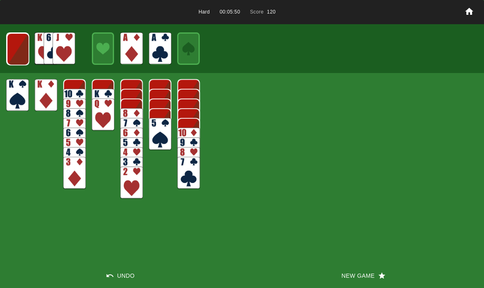
click at [21, 53] on img at bounding box center [18, 49] width 23 height 32
click at [23, 49] on img at bounding box center [18, 49] width 22 height 32
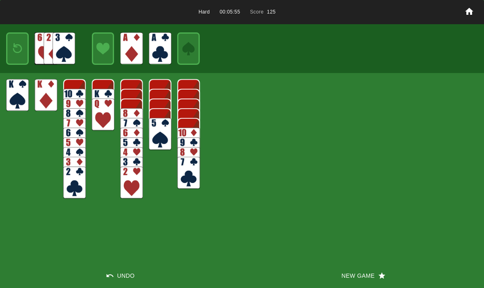
click at [22, 50] on img at bounding box center [18, 48] width 14 height 19
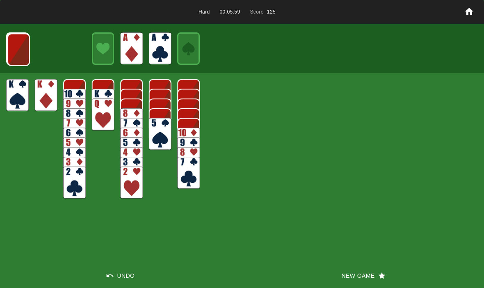
click at [14, 51] on img at bounding box center [18, 50] width 23 height 32
click at [12, 52] on img at bounding box center [18, 49] width 23 height 32
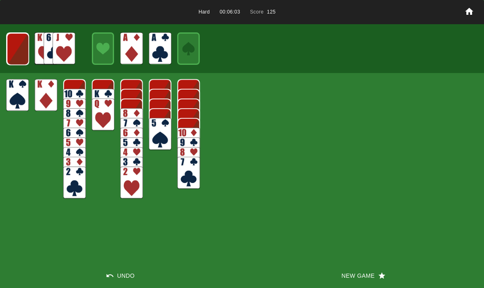
click at [18, 47] on img at bounding box center [18, 49] width 23 height 32
click at [11, 48] on img at bounding box center [17, 48] width 23 height 32
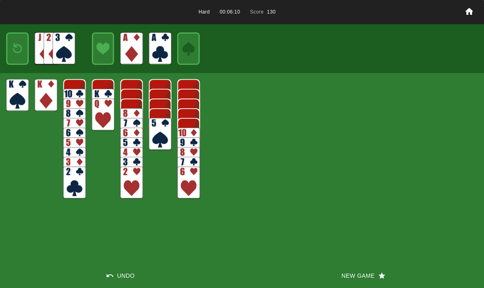
click at [11, 46] on img at bounding box center [18, 48] width 14 height 19
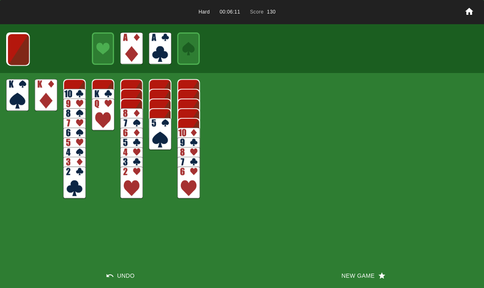
click at [9, 48] on img at bounding box center [18, 49] width 23 height 32
click at [16, 50] on img at bounding box center [18, 49] width 23 height 32
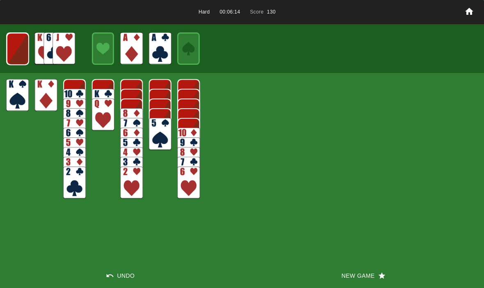
click at [18, 51] on img at bounding box center [18, 49] width 22 height 32
click at [18, 43] on img at bounding box center [17, 48] width 22 height 32
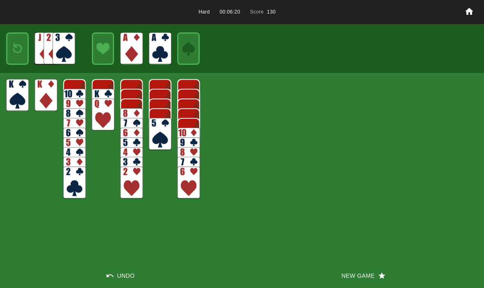
click at [358, 281] on button "New Game" at bounding box center [363, 275] width 242 height 25
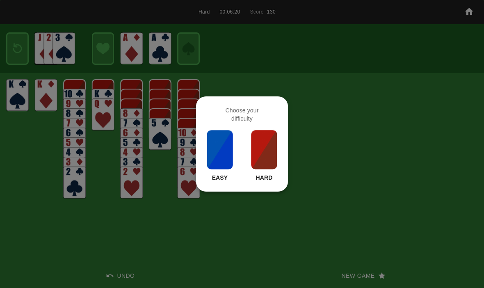
click at [269, 153] on img at bounding box center [264, 149] width 28 height 41
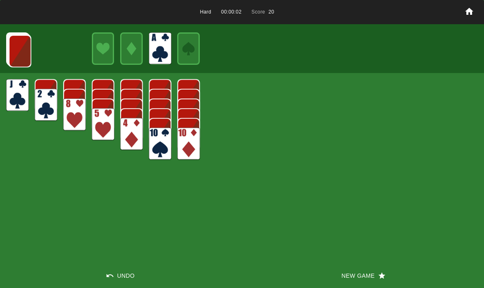
click at [6, 37] on div at bounding box center [17, 48] width 23 height 32
click at [17, 45] on img at bounding box center [20, 51] width 23 height 32
click at [20, 46] on img at bounding box center [20, 50] width 23 height 32
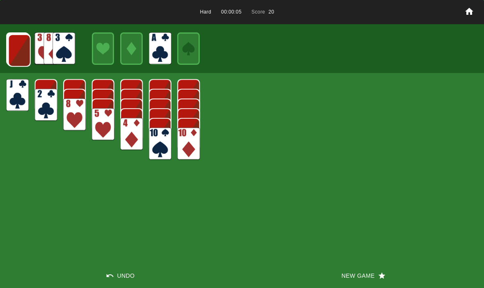
click at [20, 48] on img at bounding box center [19, 50] width 23 height 32
click at [16, 48] on img at bounding box center [19, 50] width 23 height 32
click at [18, 50] on img at bounding box center [18, 50] width 23 height 32
click at [18, 49] on img at bounding box center [18, 49] width 23 height 32
click at [16, 48] on img at bounding box center [18, 49] width 23 height 32
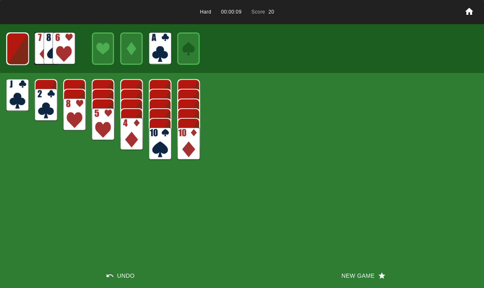
click at [18, 44] on img at bounding box center [18, 49] width 22 height 32
click at [15, 45] on img at bounding box center [18, 48] width 14 height 19
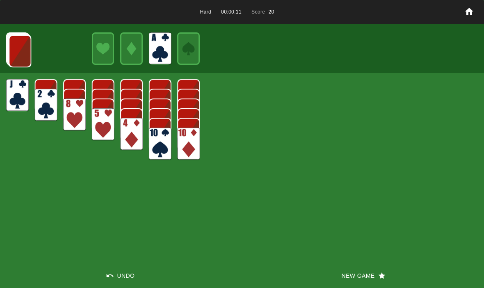
click at [23, 55] on img at bounding box center [20, 51] width 23 height 32
click at [18, 46] on img at bounding box center [20, 50] width 23 height 32
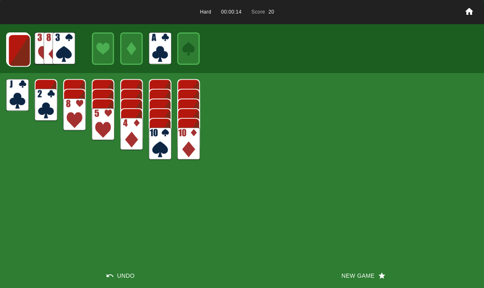
click at [23, 49] on img at bounding box center [19, 50] width 23 height 32
click at [23, 61] on img at bounding box center [19, 50] width 23 height 32
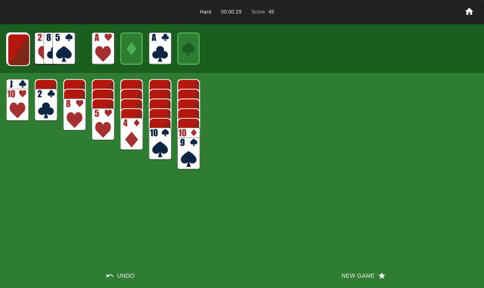
click at [14, 52] on img at bounding box center [18, 50] width 23 height 32
click at [18, 57] on img at bounding box center [18, 49] width 23 height 32
click at [16, 49] on img at bounding box center [18, 49] width 23 height 32
click at [18, 58] on img at bounding box center [18, 49] width 22 height 32
click at [16, 48] on img at bounding box center [18, 48] width 14 height 19
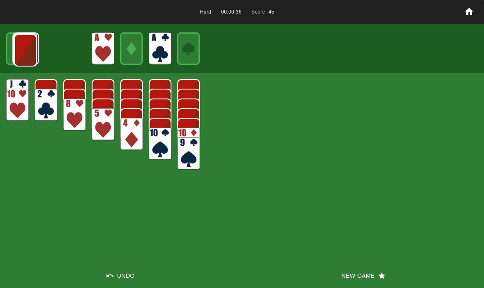
click at [17, 52] on img at bounding box center [25, 50] width 22 height 32
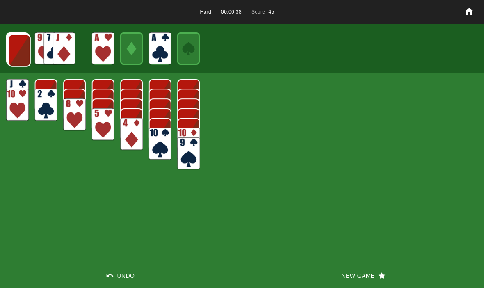
click at [15, 47] on img at bounding box center [19, 50] width 23 height 32
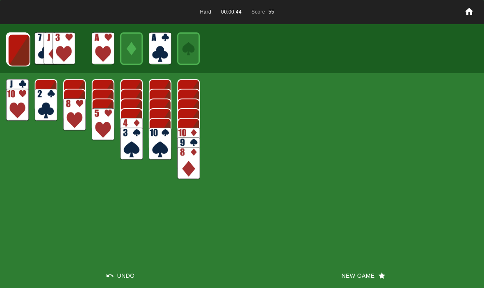
click at [23, 50] on img at bounding box center [19, 50] width 23 height 32
click at [16, 45] on img at bounding box center [18, 50] width 23 height 32
click at [17, 48] on img at bounding box center [18, 49] width 23 height 32
click at [19, 44] on img at bounding box center [18, 49] width 23 height 32
